Goal: Find specific page/section: Find specific page/section

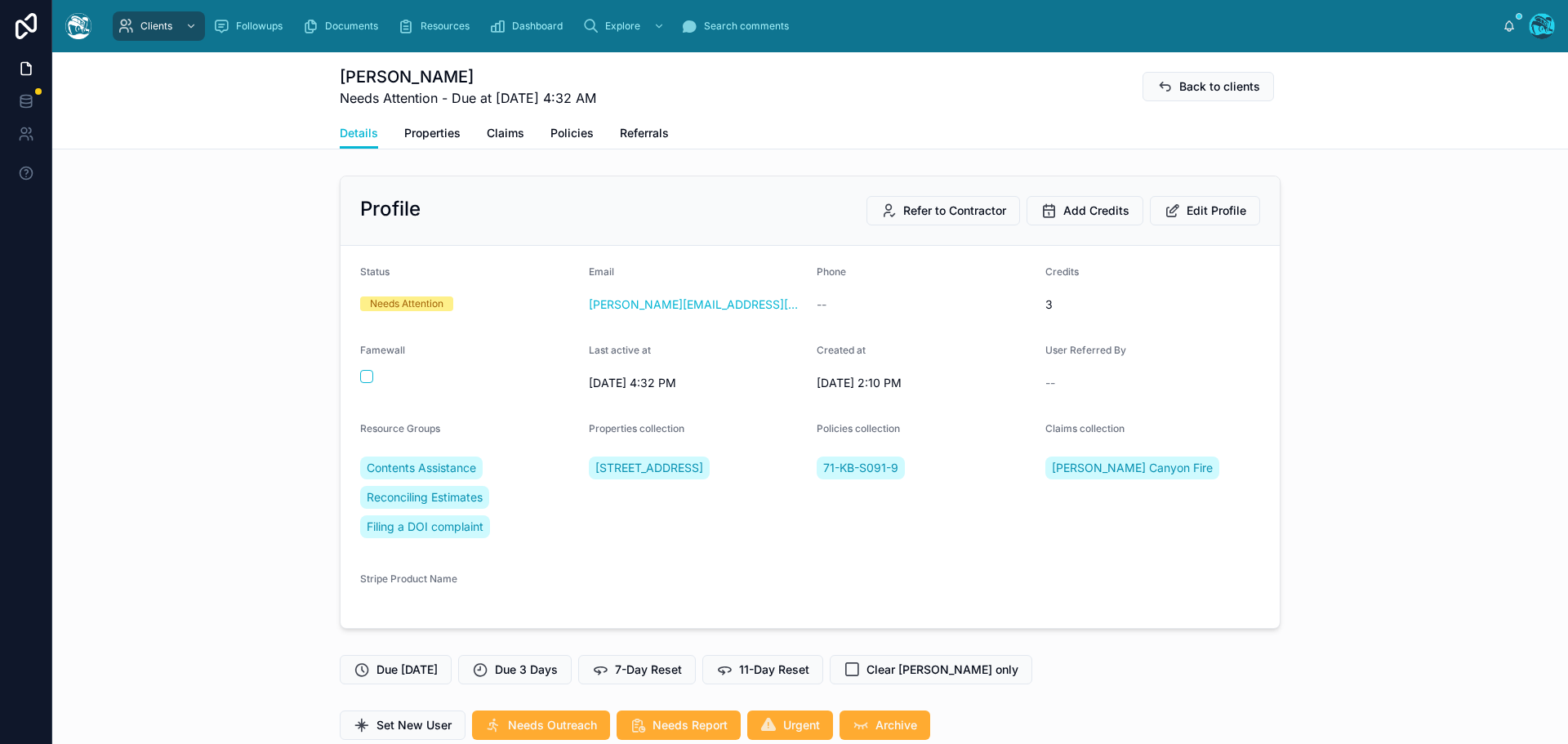
scroll to position [5064, 0]
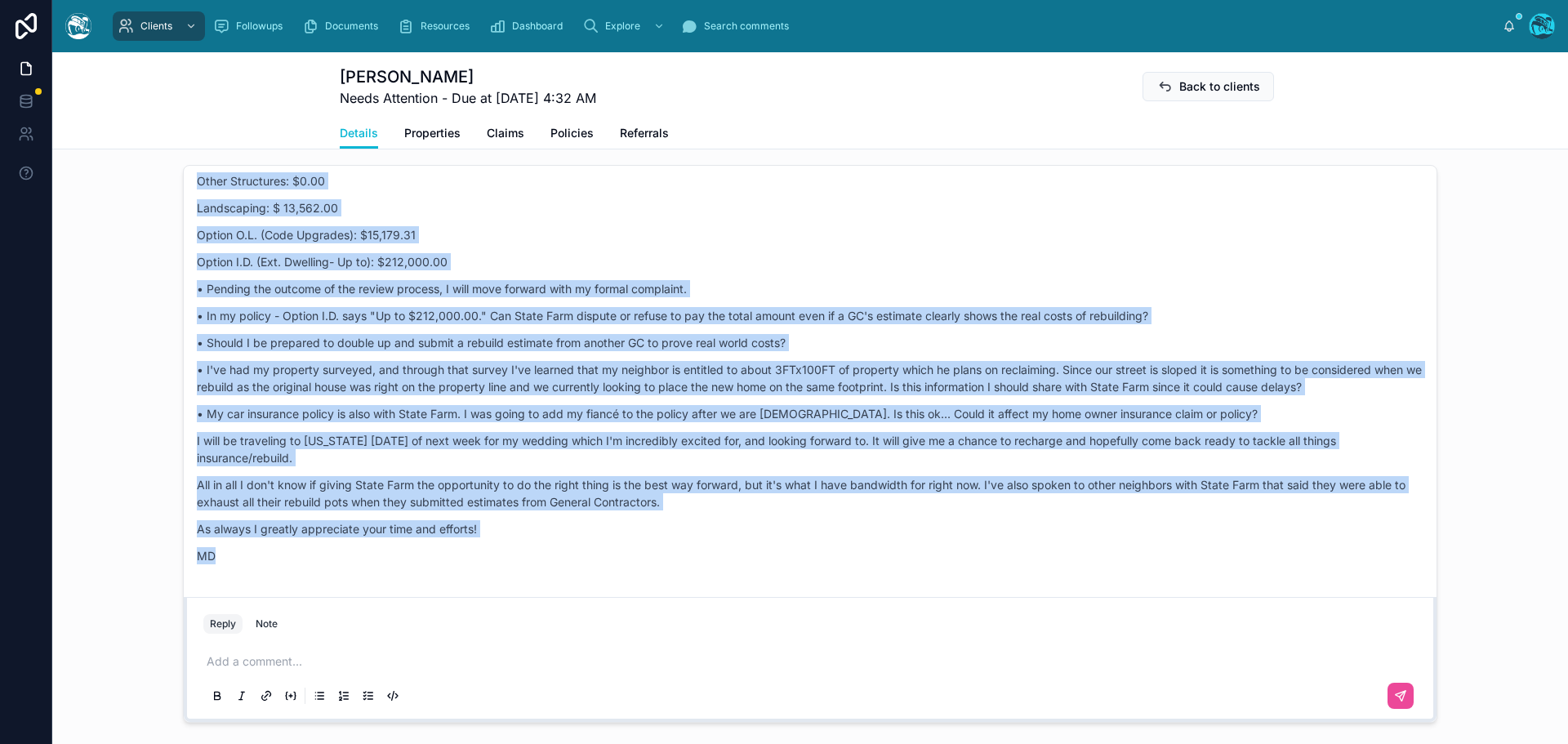
drag, startPoint x: 0, startPoint y: 0, endPoint x: 979, endPoint y: 350, distance: 1039.7
click at [979, 350] on p "• Should I be prepared to double up and submit a rebuild estimate from another …" at bounding box center [810, 342] width 1226 height 17
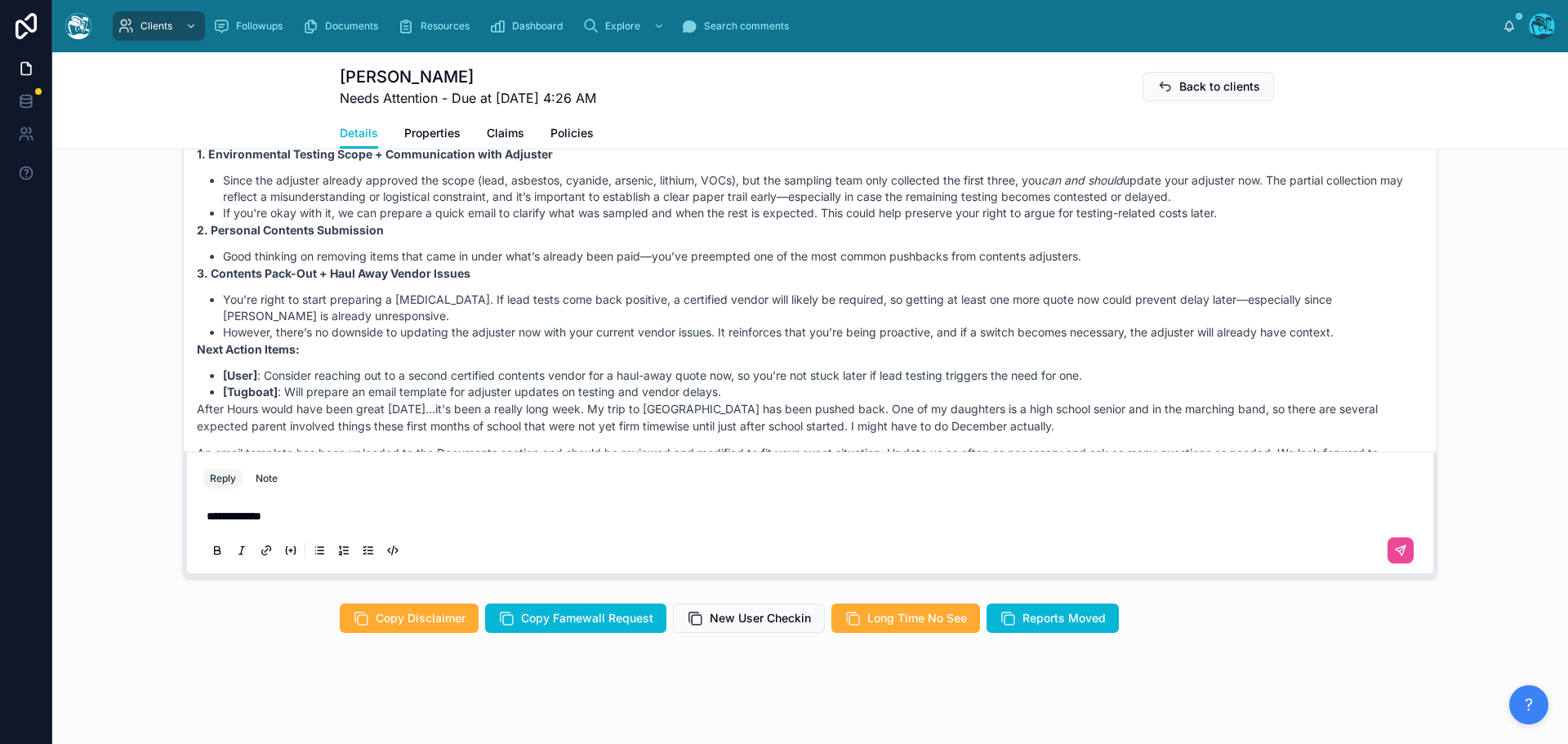
scroll to position [4428, 0]
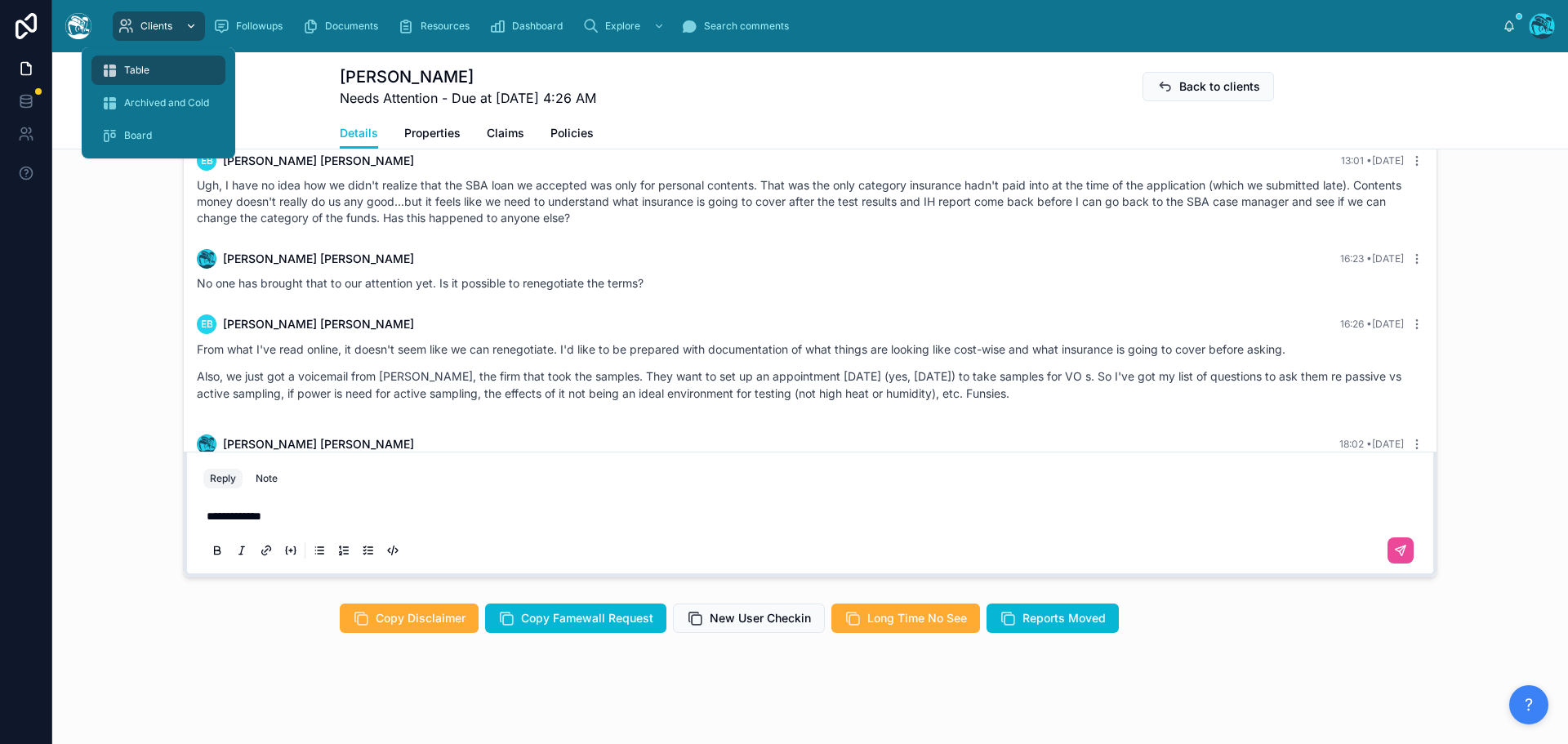
click at [155, 29] on span "Clients" at bounding box center [156, 26] width 32 height 13
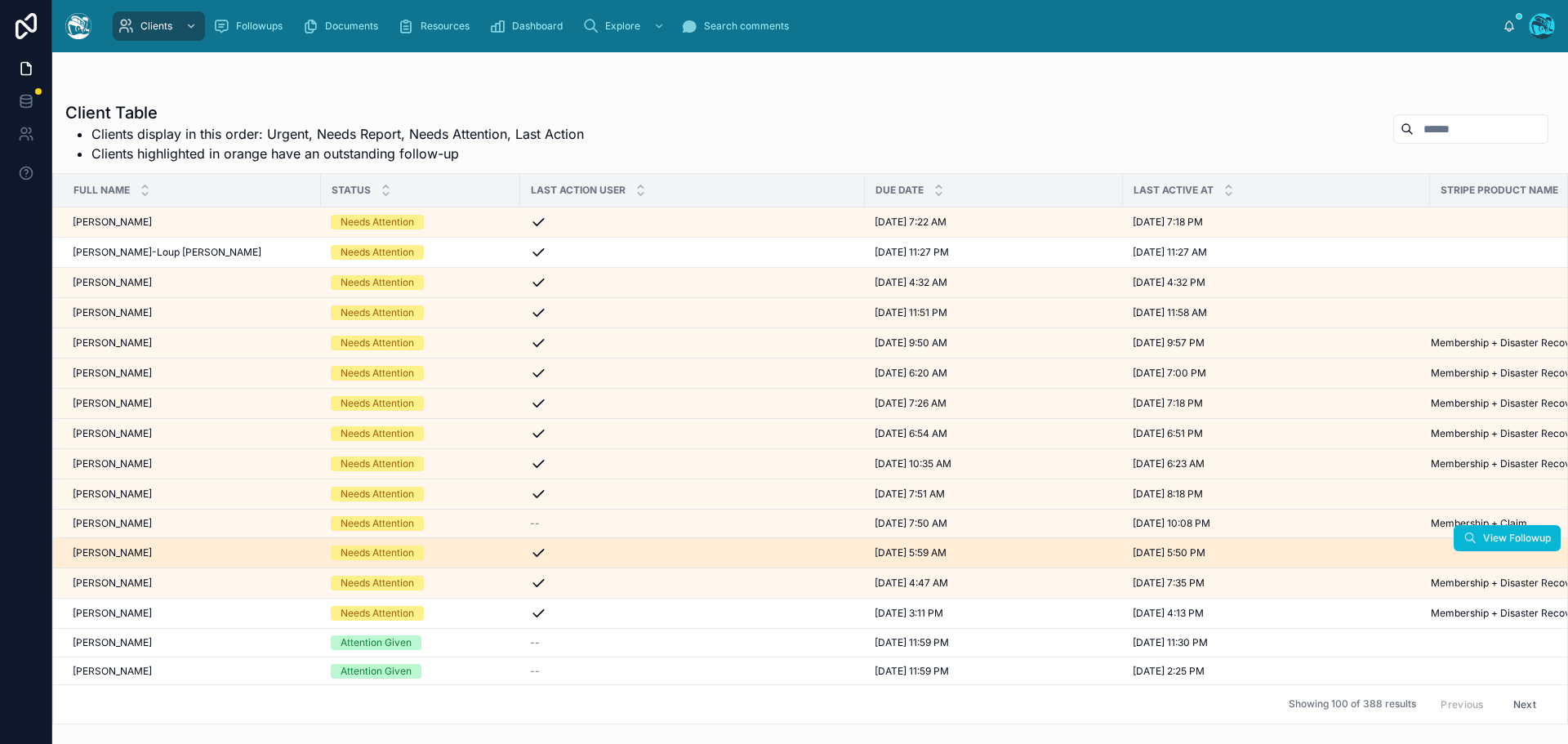
click at [216, 550] on div "Linda Hanson Linda Hanson" at bounding box center [192, 553] width 239 height 13
